Goal: Share content: Share content

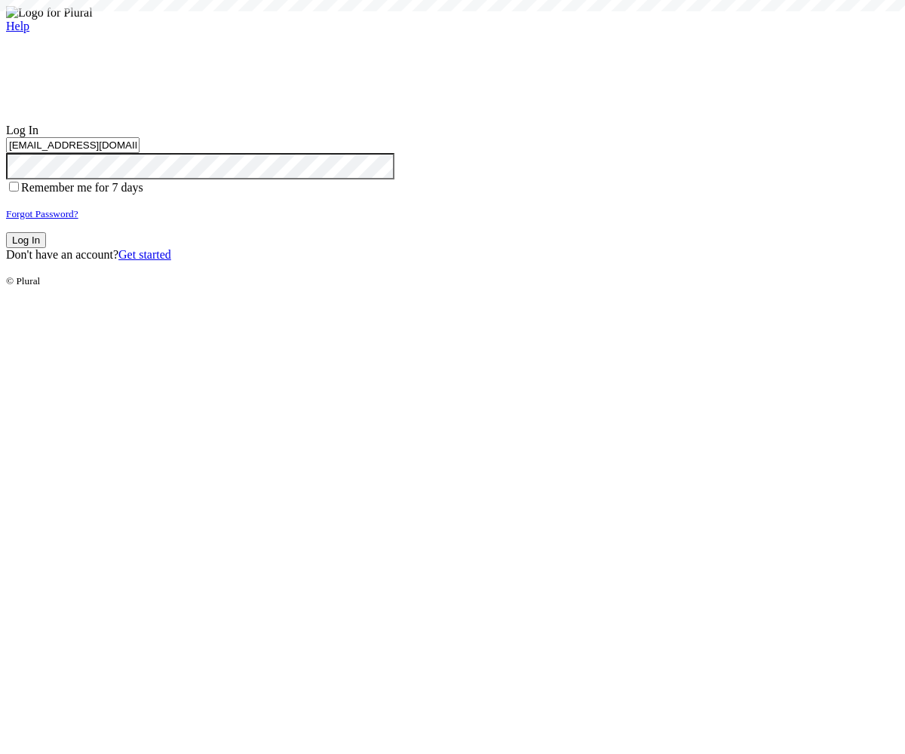
type input "test-1757124348-3@civiceagle.com"
click at [46, 248] on button "Log In" at bounding box center [26, 240] width 40 height 16
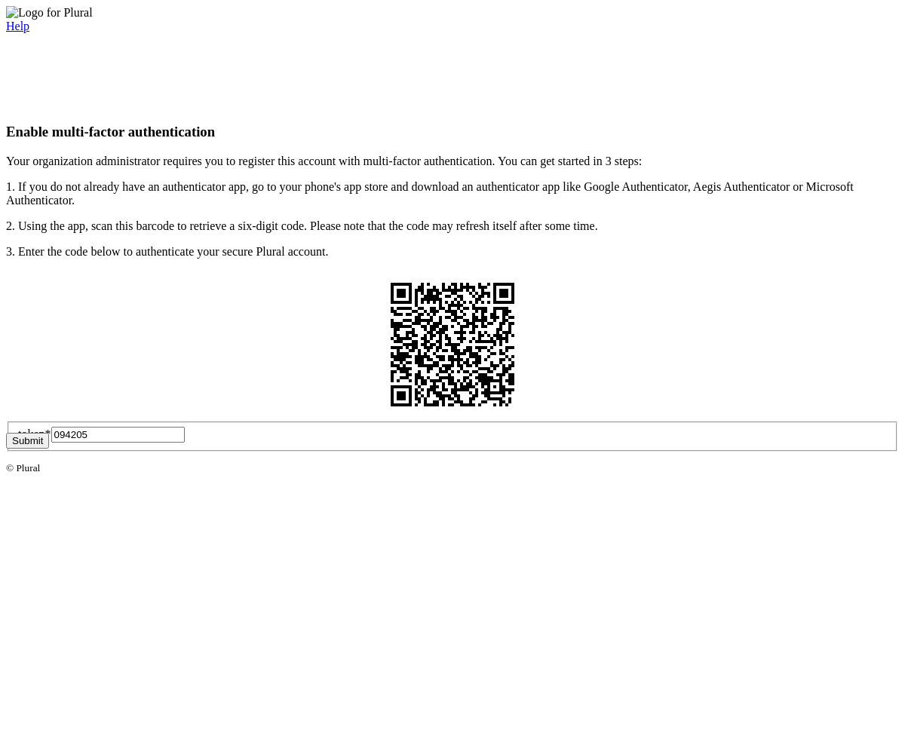
type input "094205"
click at [49, 449] on button "Submit" at bounding box center [27, 441] width 43 height 16
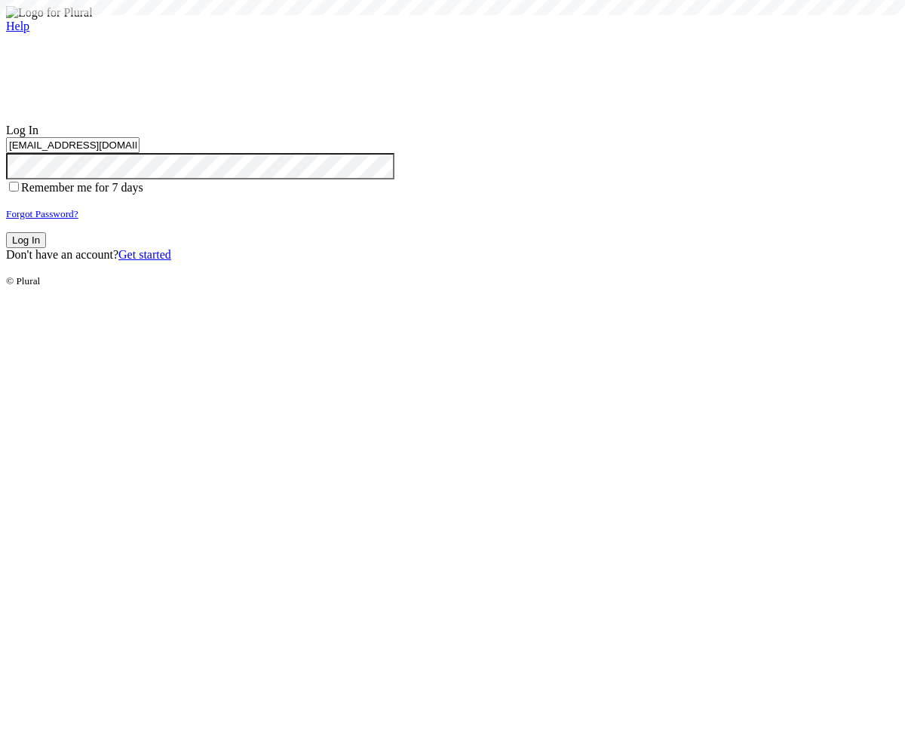
type input "test-1757124348-3@civiceagle.com"
click at [46, 248] on button "Log In" at bounding box center [26, 240] width 40 height 16
click at [78, 219] on small "Forgot Password?" at bounding box center [42, 213] width 72 height 11
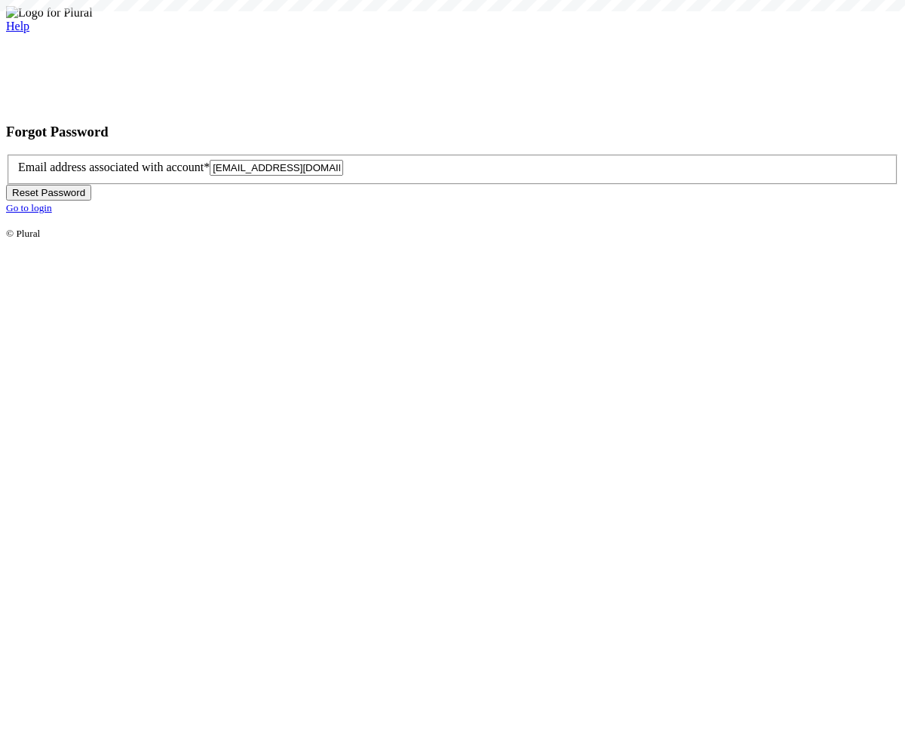
type input "test-1757124353-6@civiceagle.com"
click at [91, 201] on button "Reset Password" at bounding box center [48, 193] width 85 height 16
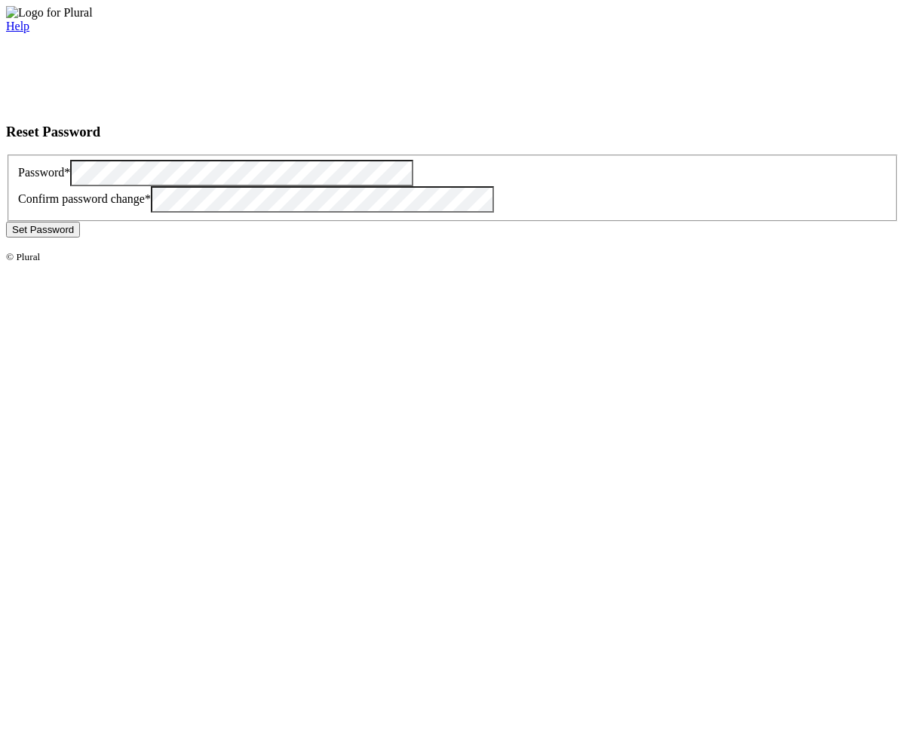
click at [80, 238] on button "Set Password" at bounding box center [43, 230] width 74 height 16
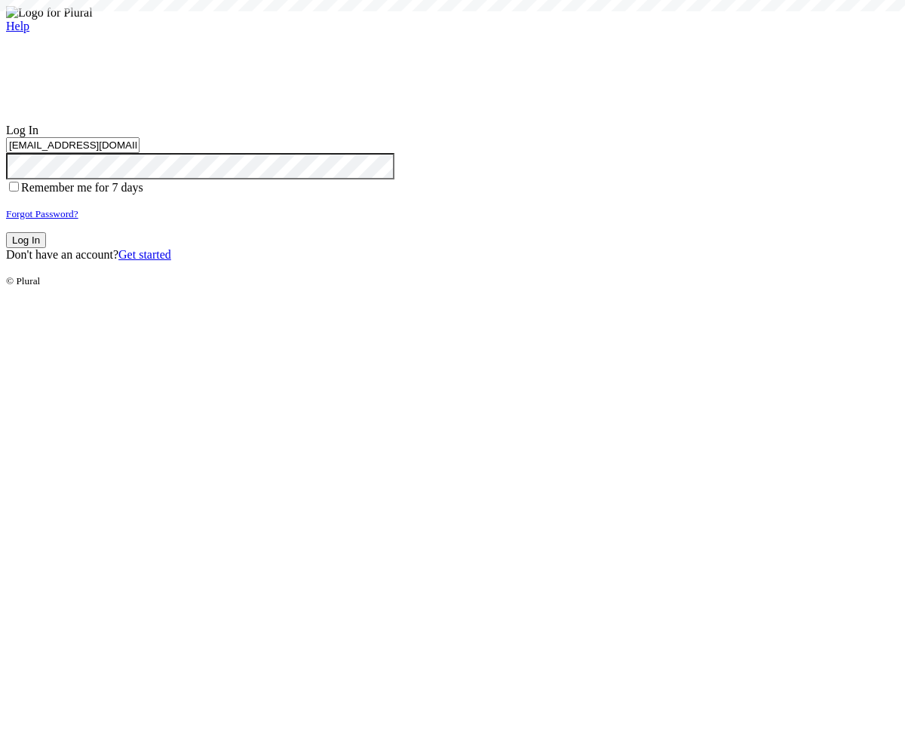
type input "[EMAIL_ADDRESS][DOMAIN_NAME]"
click at [46, 248] on button "Log In" at bounding box center [26, 240] width 40 height 16
type input "[EMAIL_ADDRESS][DOMAIN_NAME]"
click at [46, 248] on button "Log In" at bounding box center [26, 240] width 40 height 16
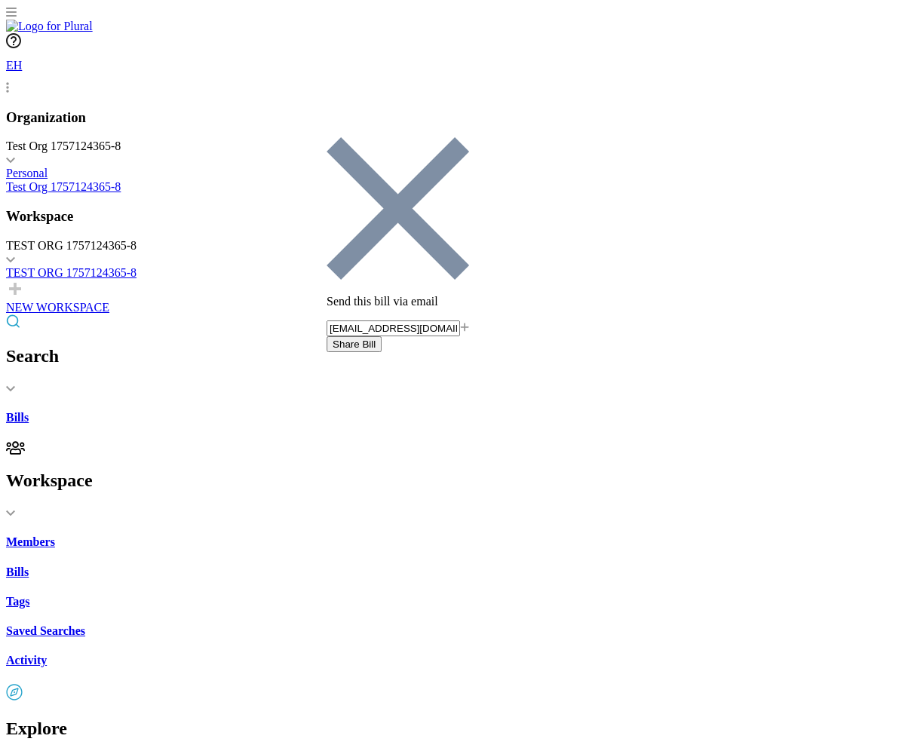
type input "[EMAIL_ADDRESS][DOMAIN_NAME]"
click at [382, 336] on button "Share Bill" at bounding box center [354, 344] width 55 height 16
